Goal: Task Accomplishment & Management: Manage account settings

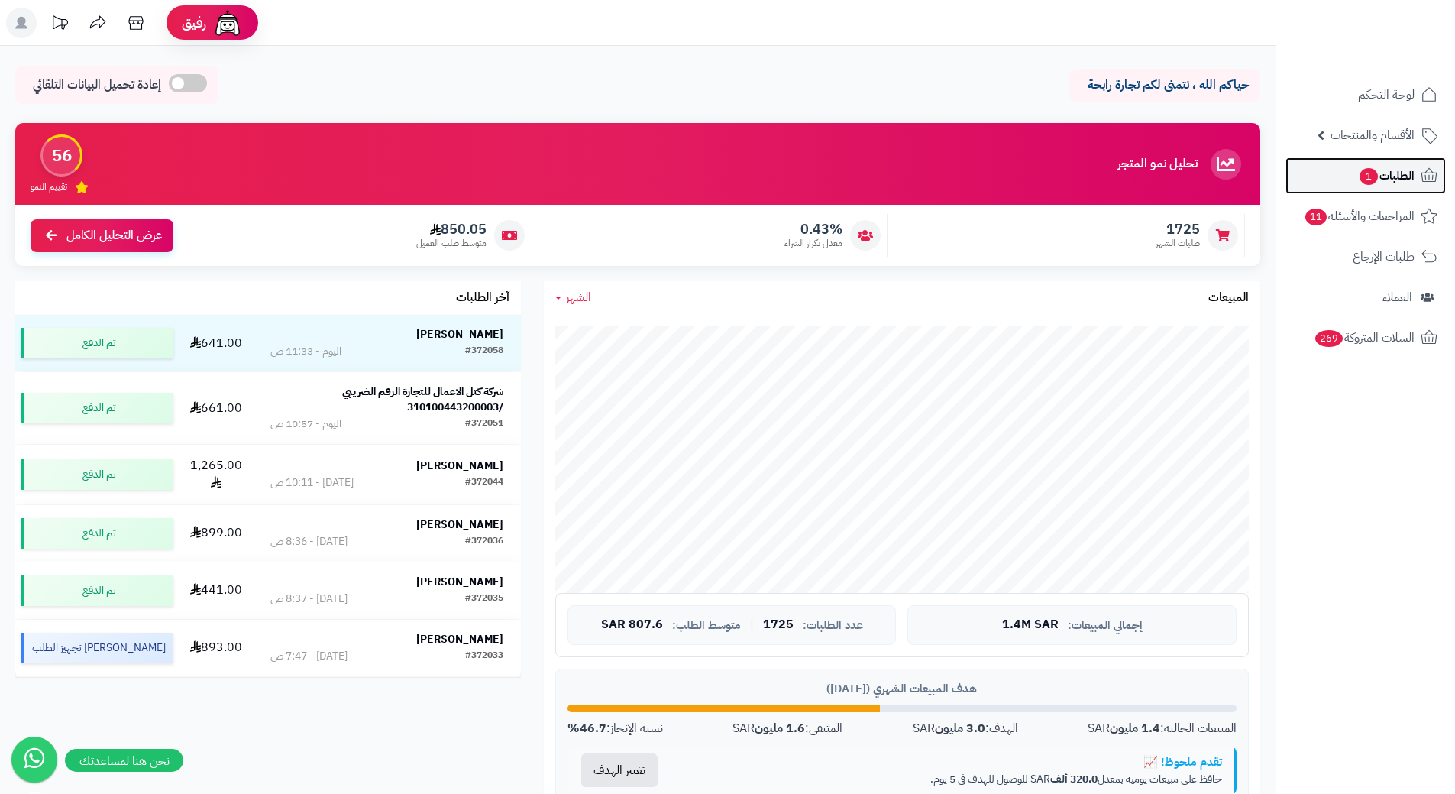
click at [1406, 177] on span "الطلبات 1" at bounding box center [1386, 175] width 57 height 21
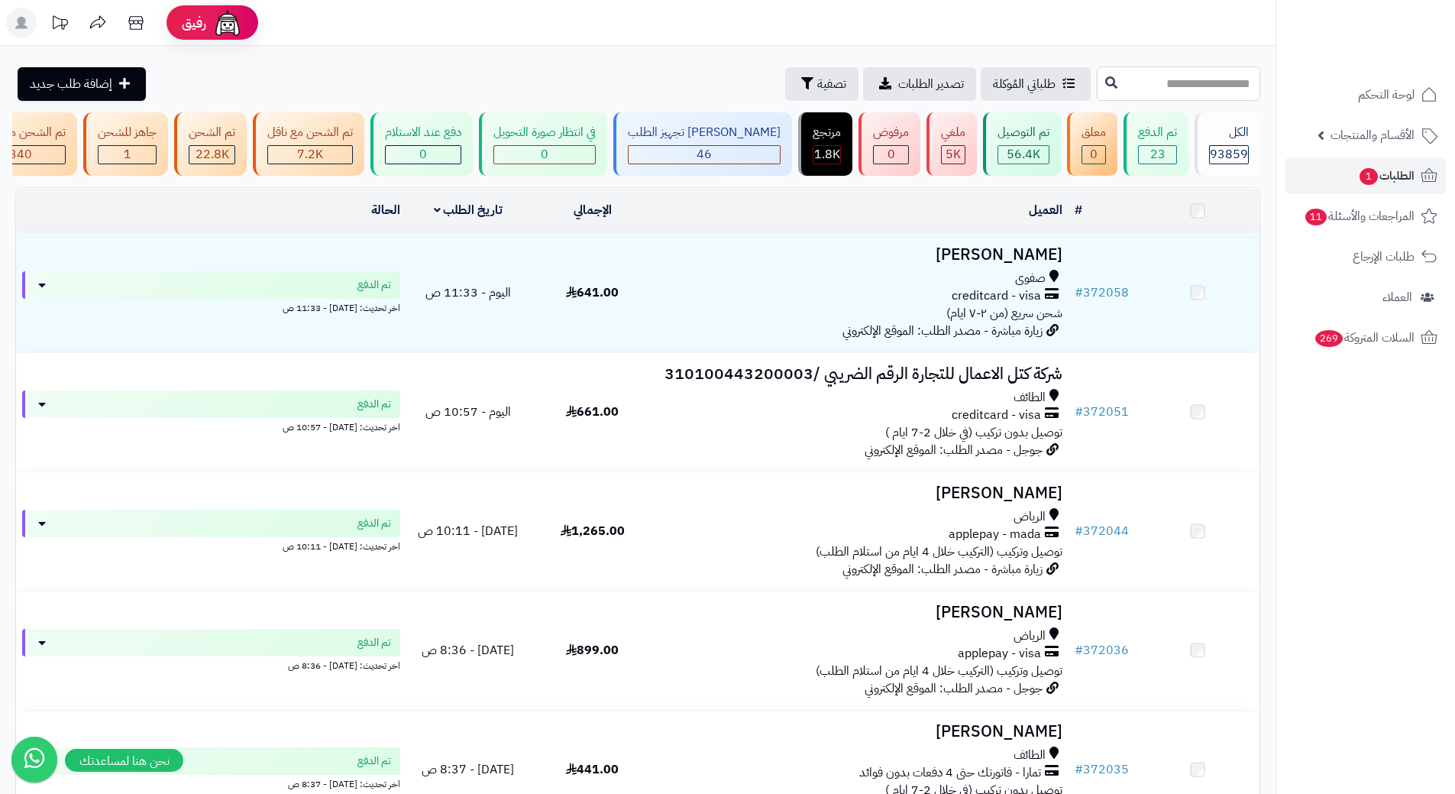
click at [1193, 70] on input "text" at bounding box center [1178, 83] width 163 height 34
paste input "******"
type input "******"
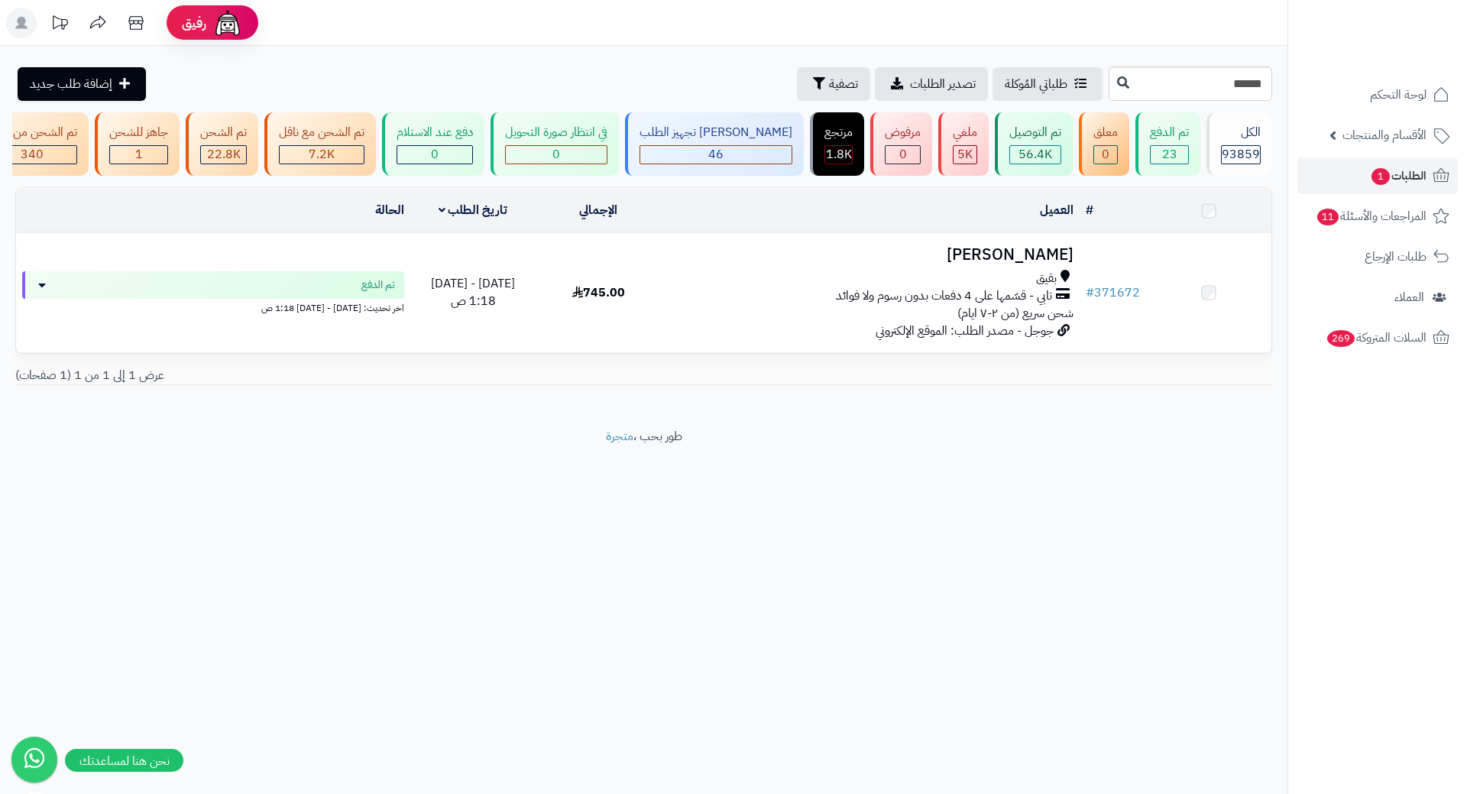
click at [1031, 264] on h3 "Sara Alhajri" at bounding box center [871, 255] width 406 height 18
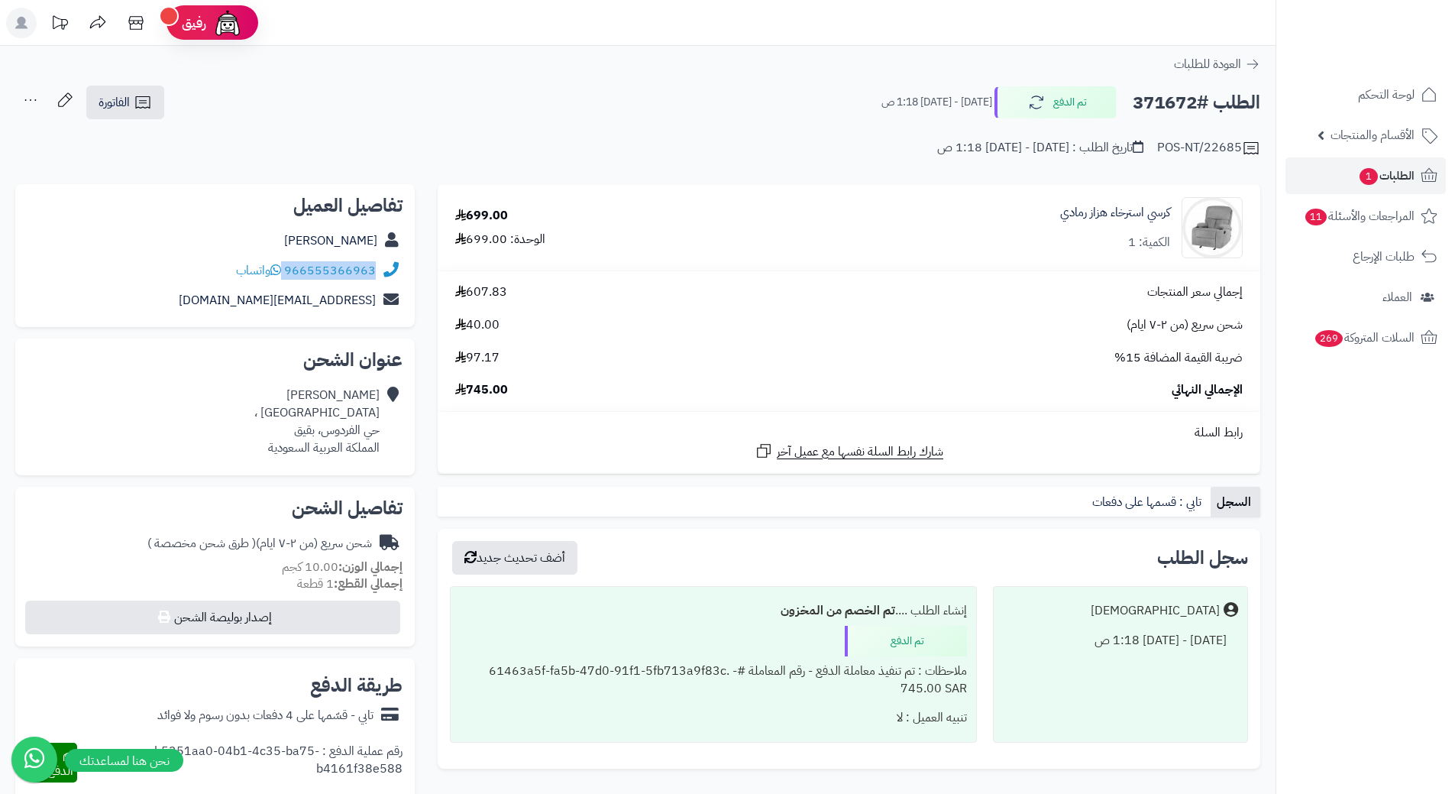
drag, startPoint x: 286, startPoint y: 268, endPoint x: 392, endPoint y: 265, distance: 106.2
click at [392, 265] on div "966555366963 واتساب" at bounding box center [215, 271] width 375 height 30
copy div "966555366963"
click at [1155, 102] on h2 "الطلب #371672" at bounding box center [1197, 102] width 128 height 31
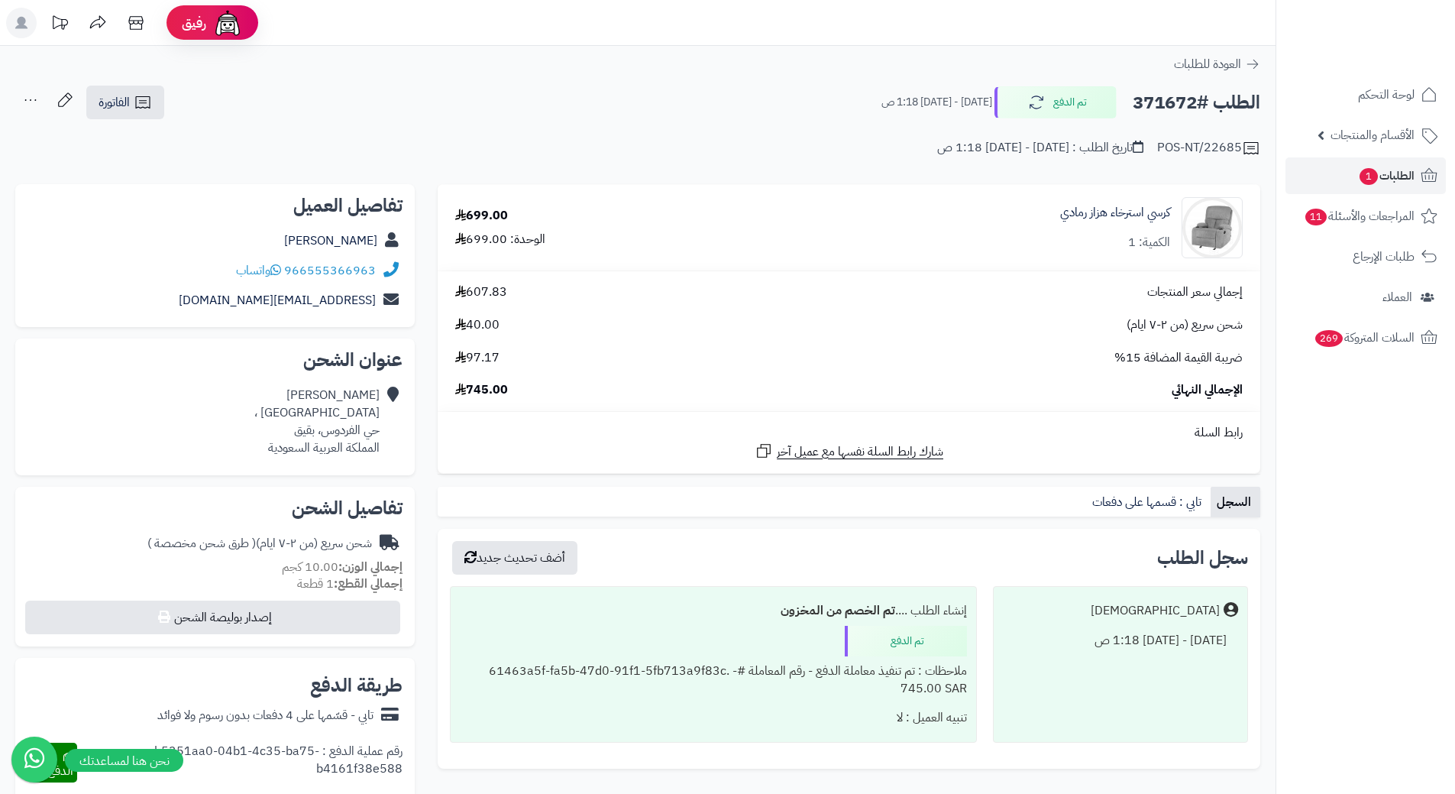
copy h2 "371672"
click at [1408, 178] on span "الطلبات 1" at bounding box center [1386, 175] width 57 height 21
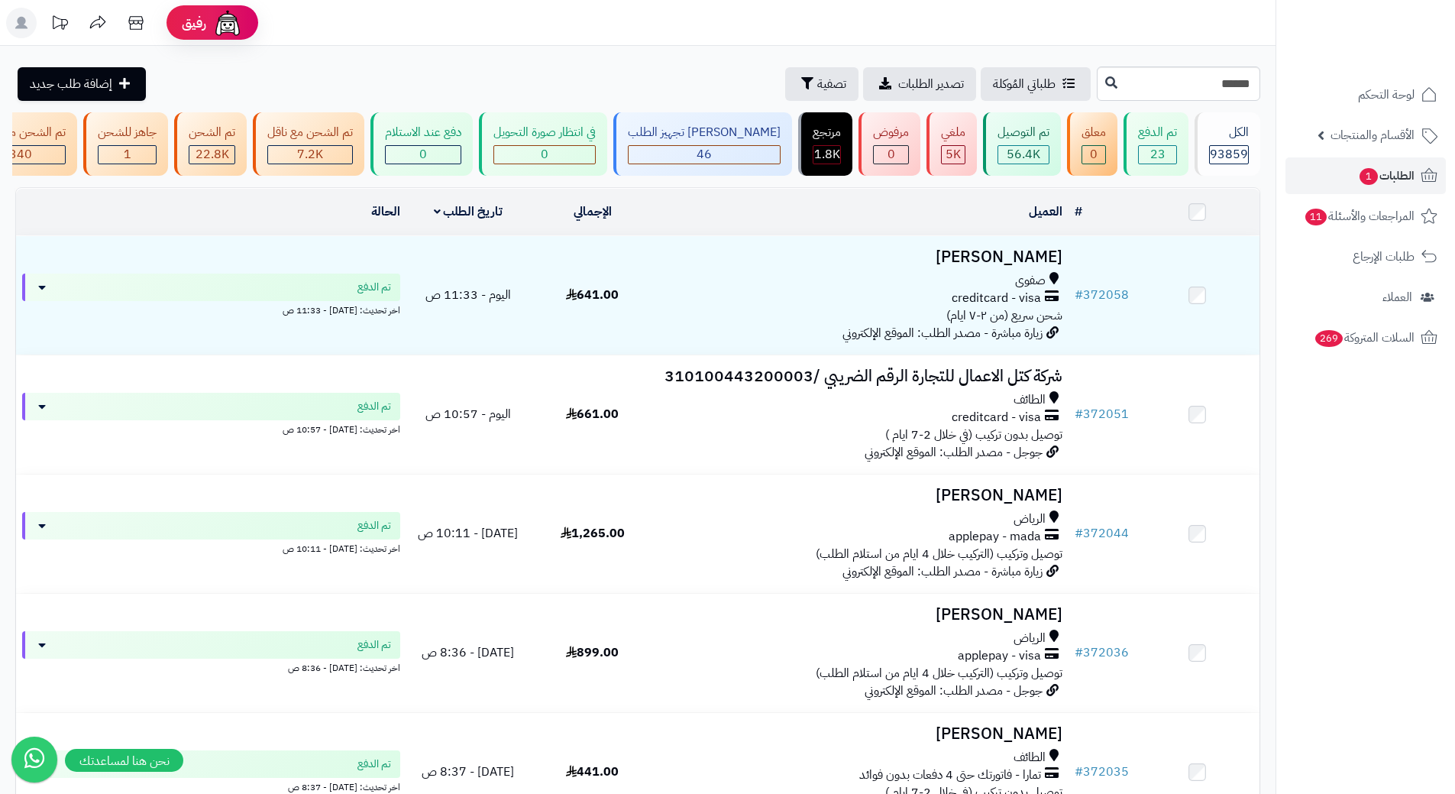
type input "******"
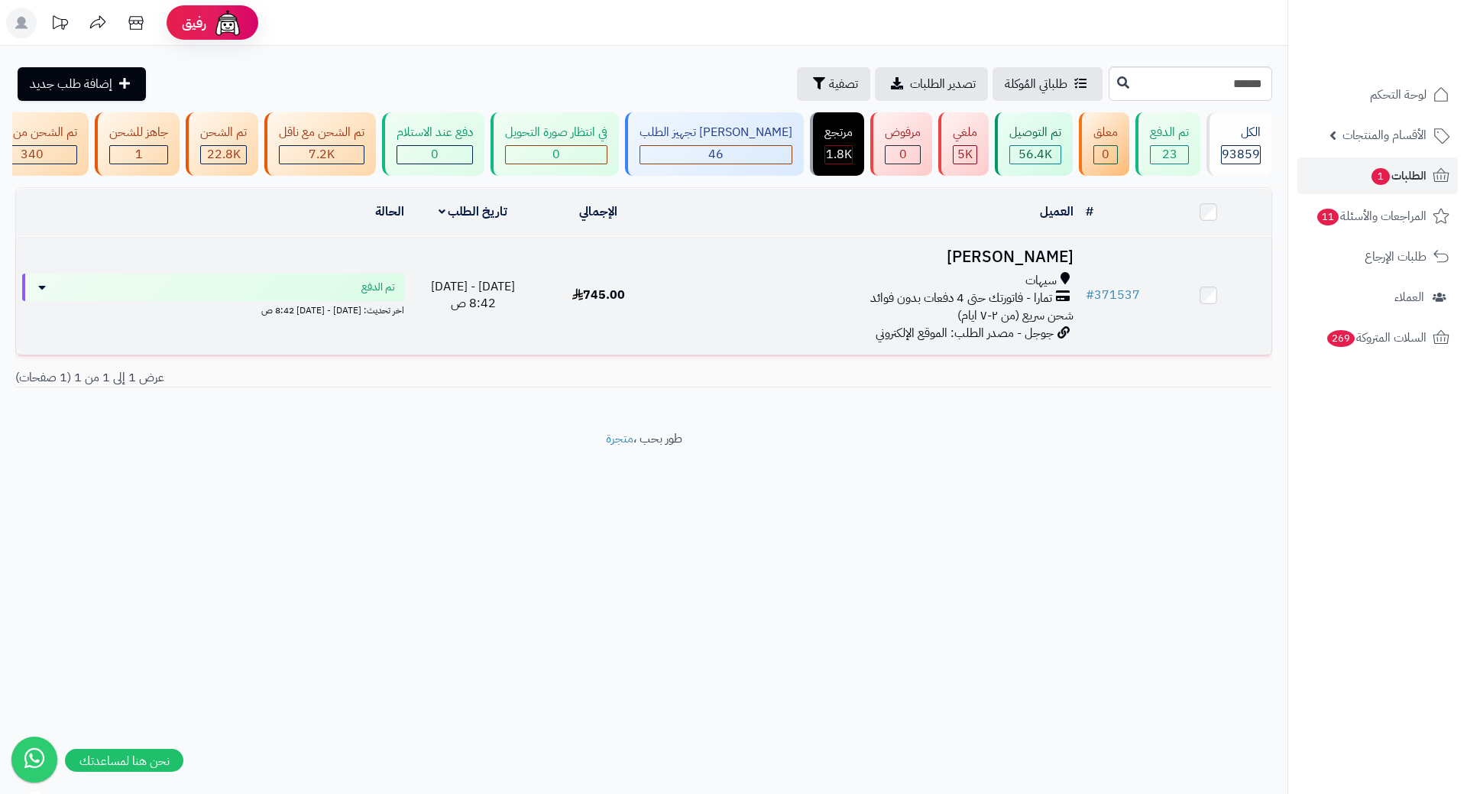
click at [1057, 259] on h3 "[PERSON_NAME]" at bounding box center [871, 257] width 406 height 18
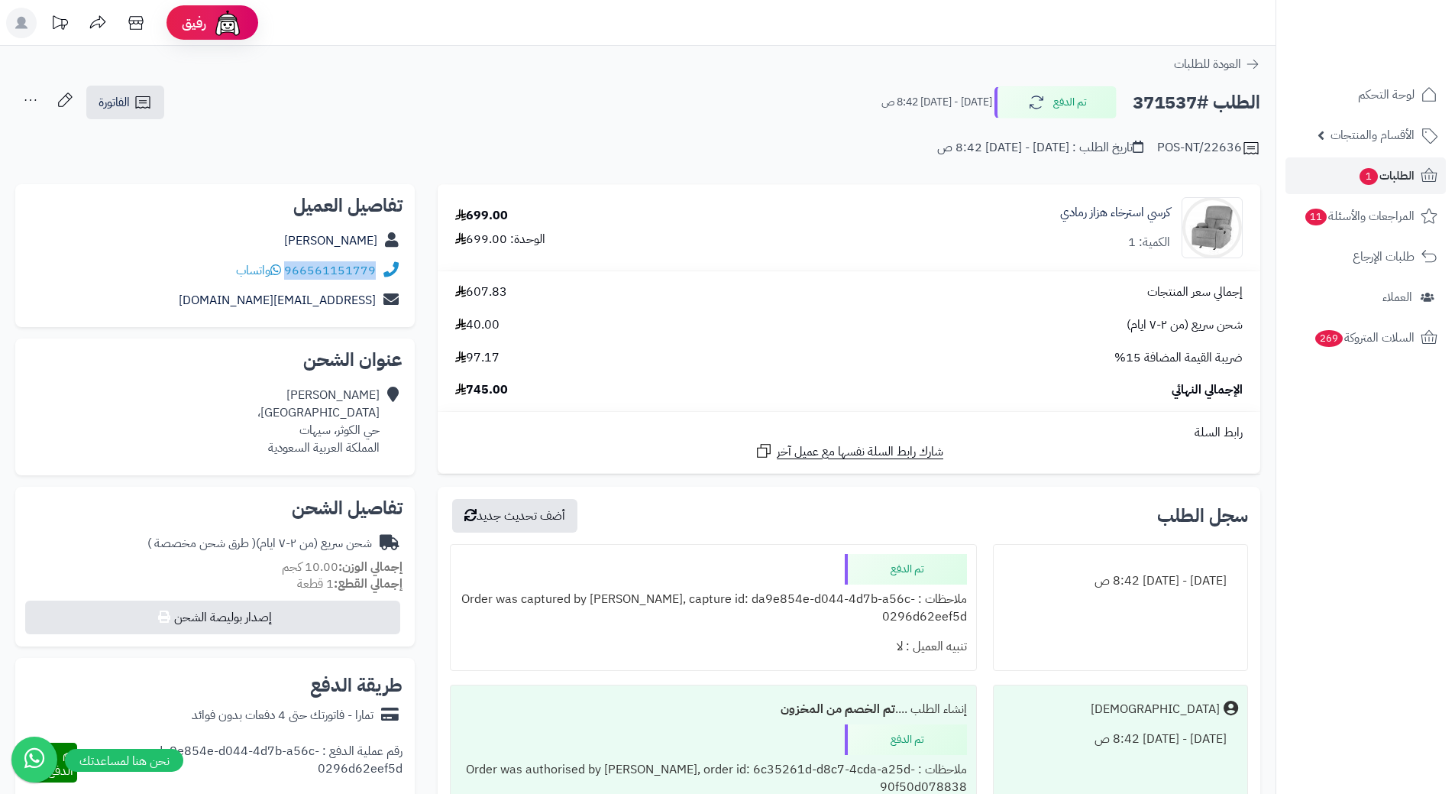
drag, startPoint x: 287, startPoint y: 269, endPoint x: 390, endPoint y: 270, distance: 102.4
click at [390, 270] on div "966561151779 واتساب" at bounding box center [215, 271] width 375 height 30
copy div "966561151779"
click at [1157, 95] on h2 "الطلب #371537" at bounding box center [1197, 102] width 128 height 31
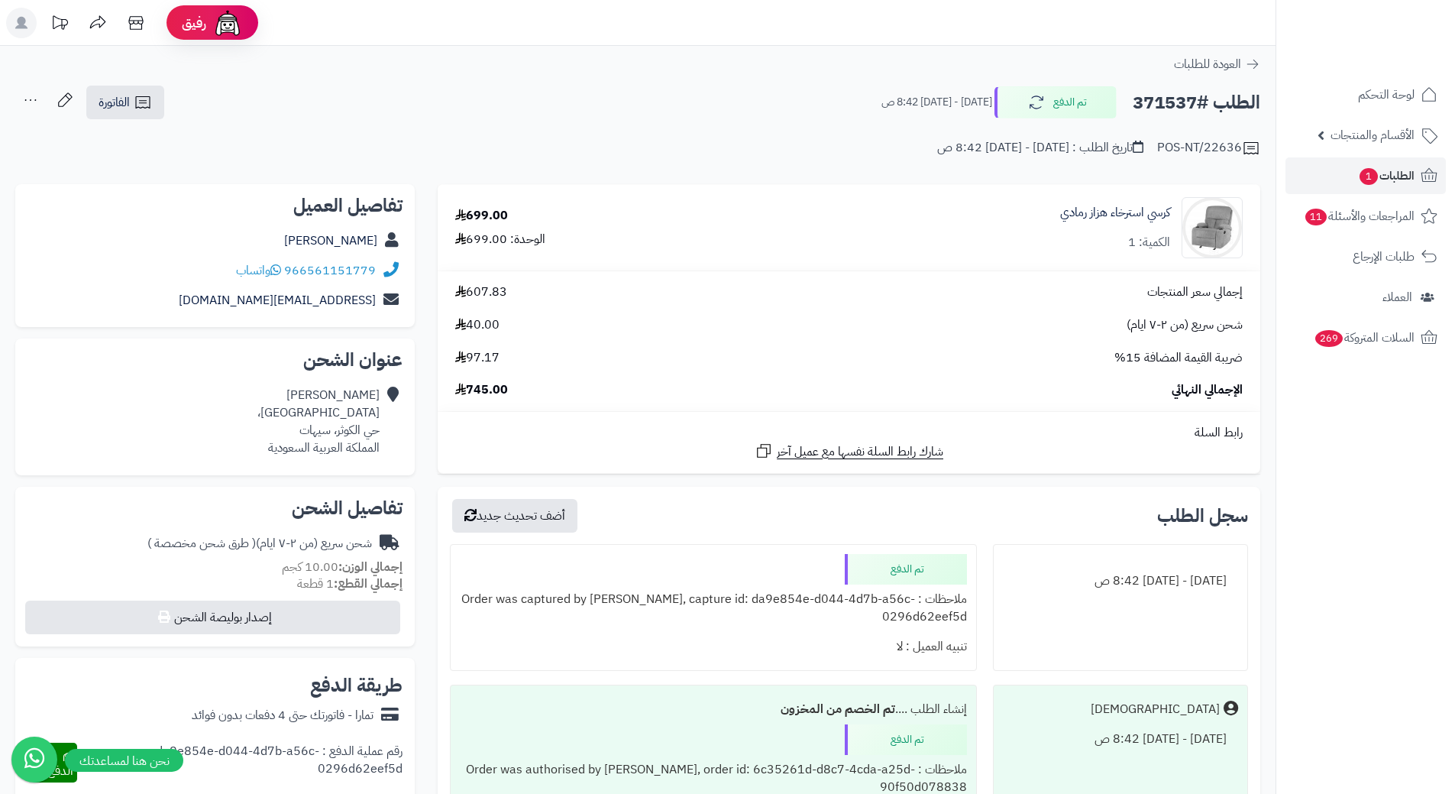
copy h2 "371537"
click at [1378, 173] on span "الطلبات 1" at bounding box center [1386, 175] width 57 height 21
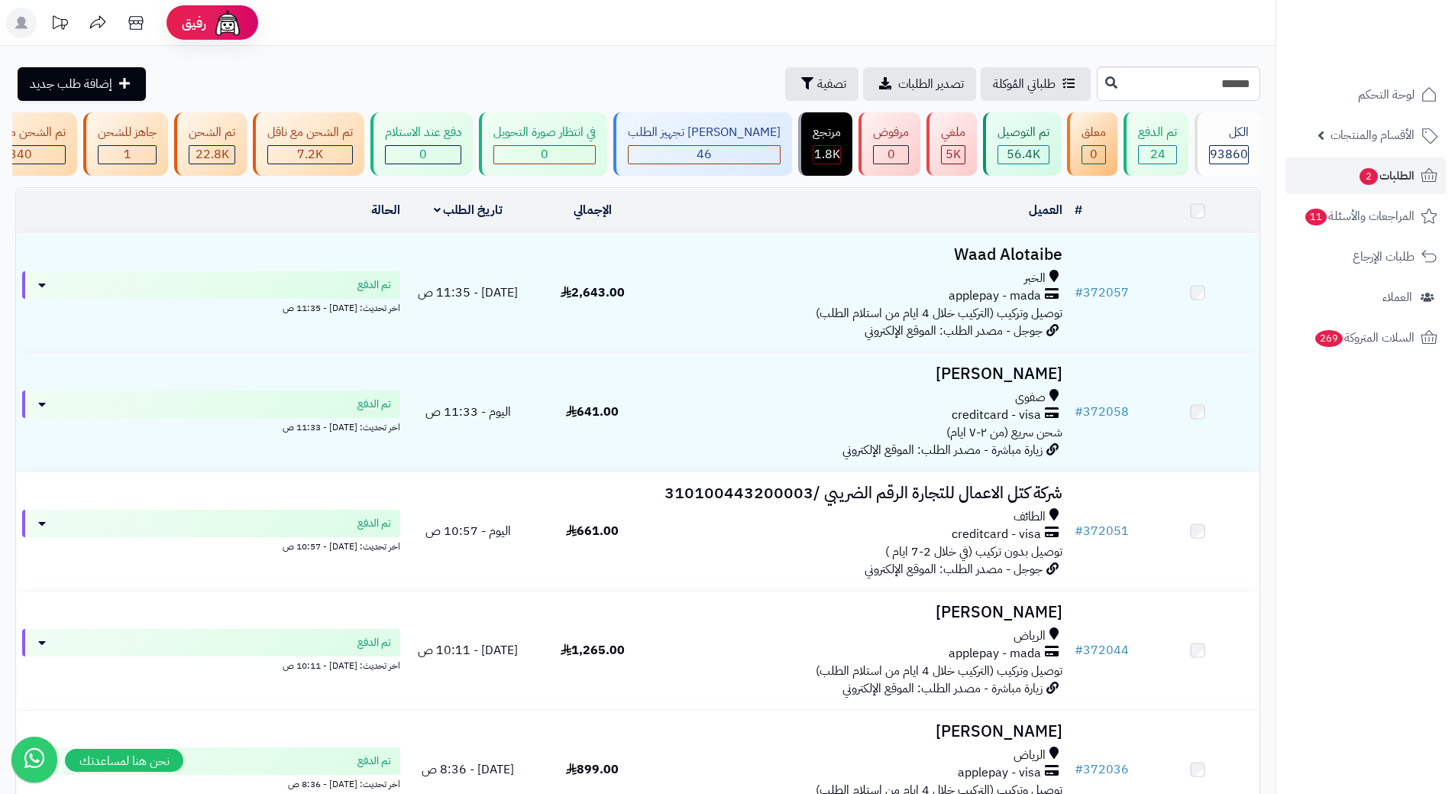
type input "******"
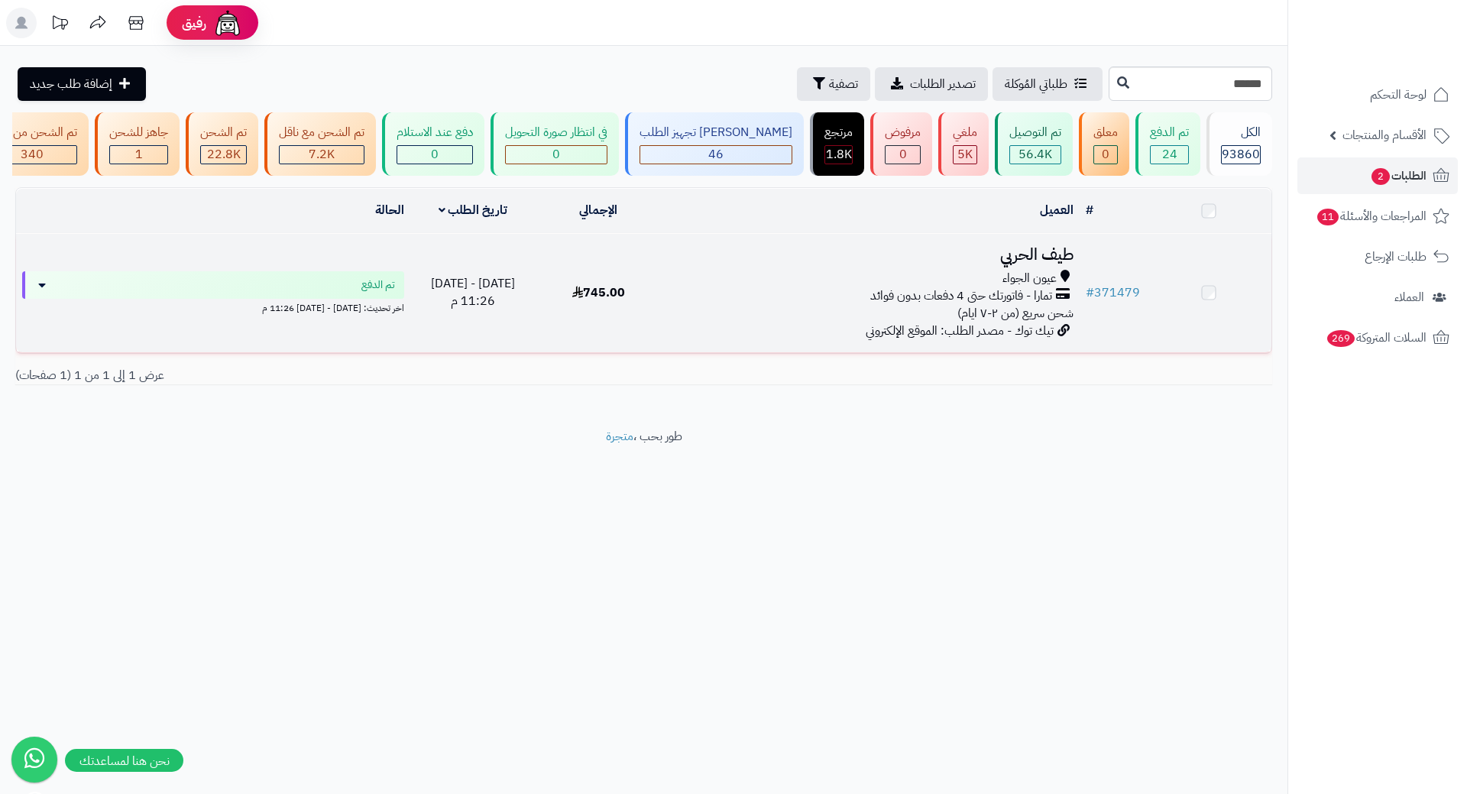
click at [1023, 264] on h3 "طيف الحربي" at bounding box center [871, 255] width 406 height 18
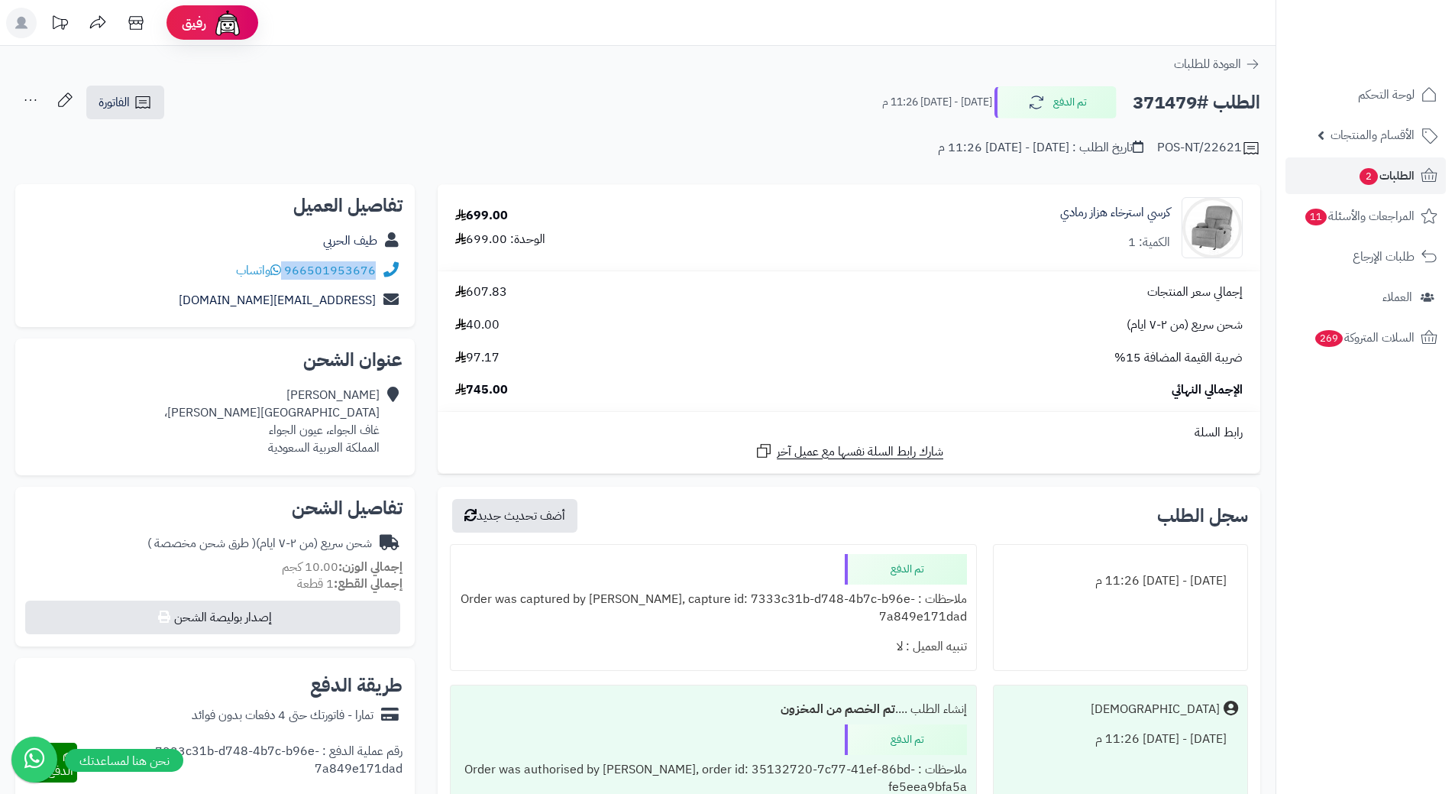
drag, startPoint x: 286, startPoint y: 270, endPoint x: 383, endPoint y: 261, distance: 96.6
click at [383, 261] on div "966501953676 واتساب" at bounding box center [215, 271] width 375 height 30
copy div "966501953676"
click at [1163, 98] on h2 "الطلب #371479" at bounding box center [1197, 102] width 128 height 31
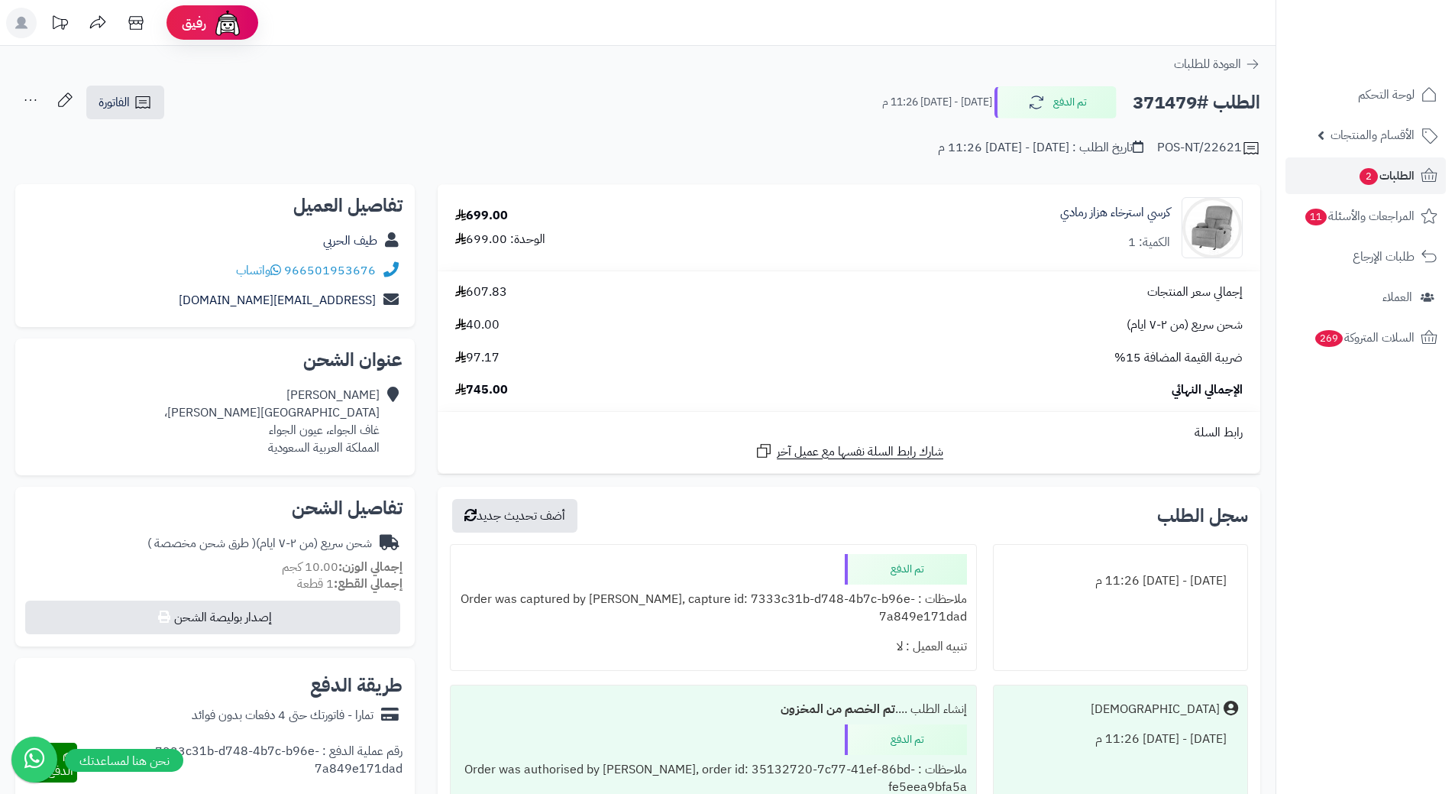
copy h2 "371479"
click at [1400, 170] on span "الطلبات 2" at bounding box center [1386, 175] width 57 height 21
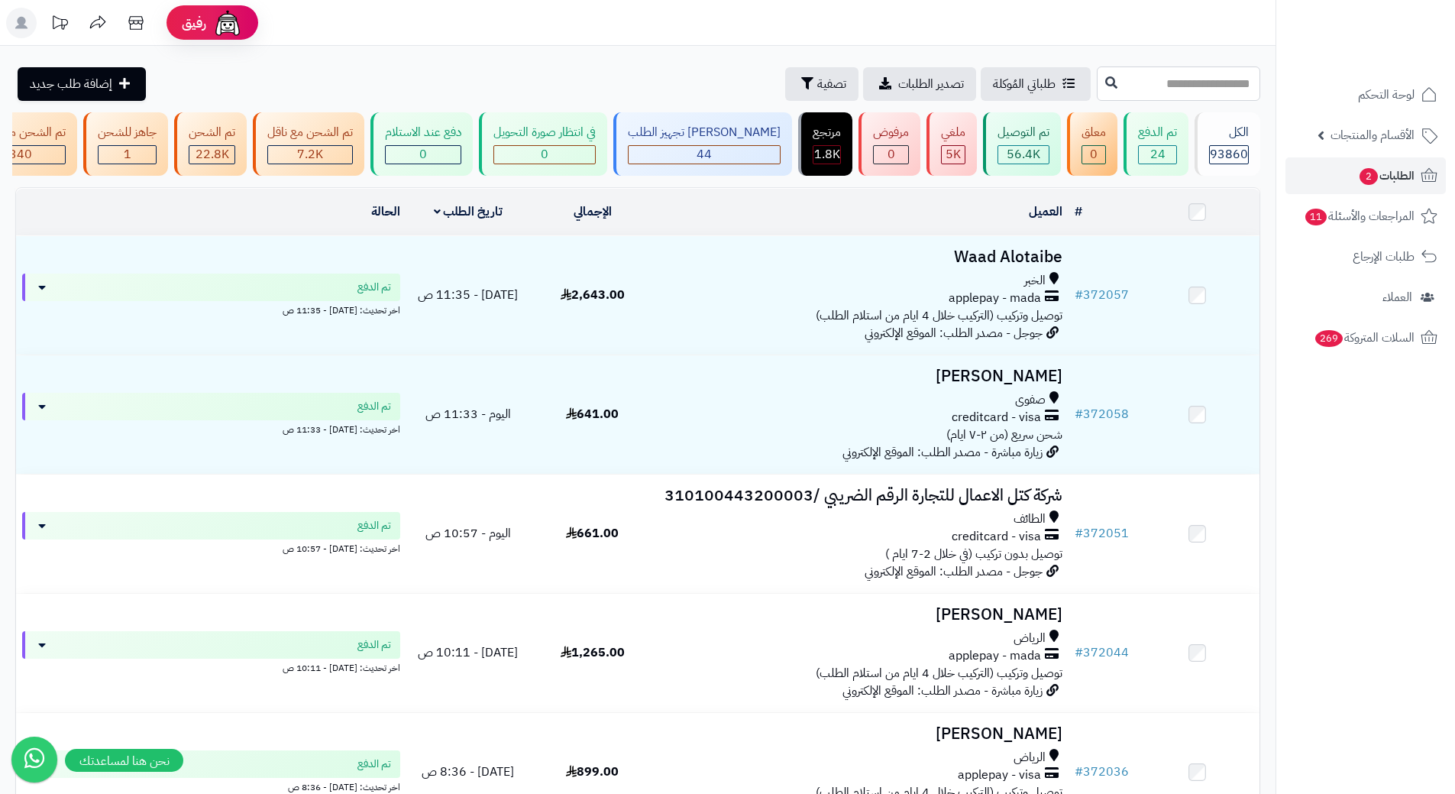
click at [1097, 86] on input "text" at bounding box center [1178, 83] width 163 height 34
paste input "******"
type input "******"
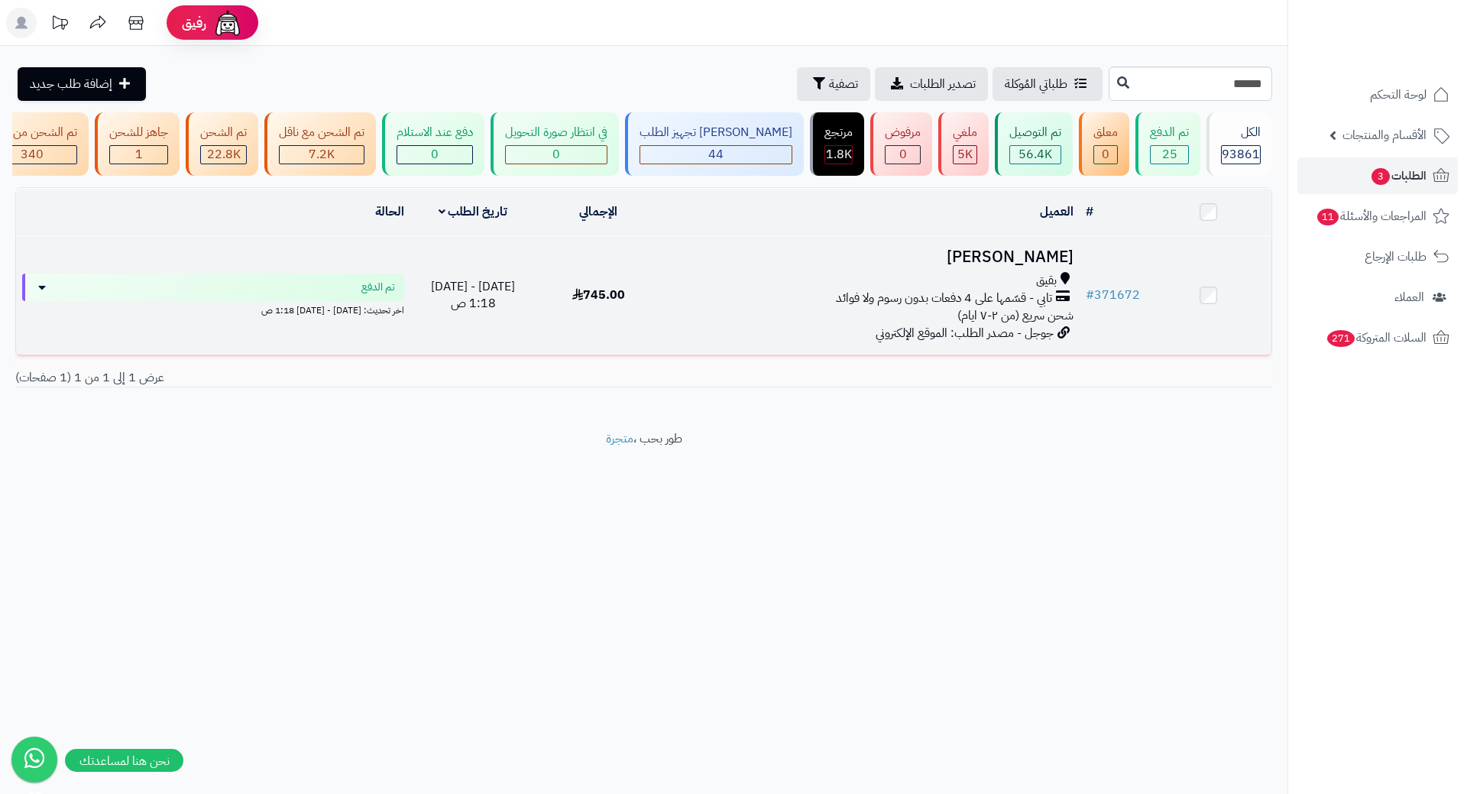
click at [1014, 263] on h3 "[PERSON_NAME]" at bounding box center [871, 257] width 406 height 18
